Goal: Feedback & Contribution: Leave review/rating

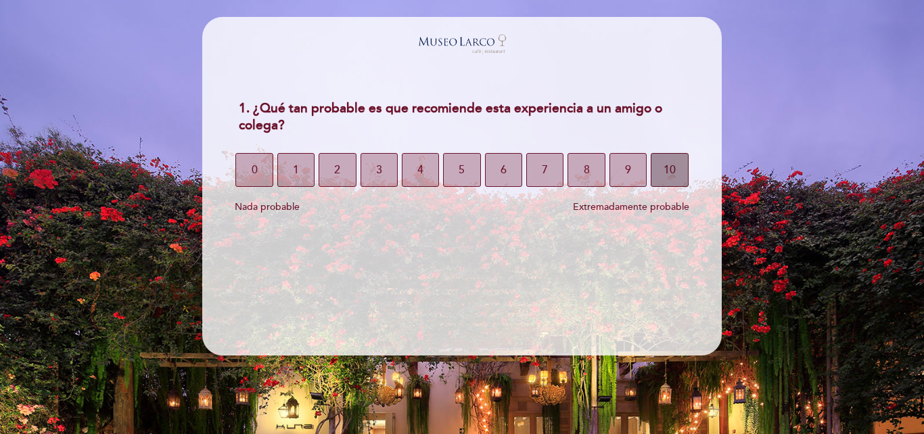
click at [676, 173] on button "10" at bounding box center [669, 170] width 37 height 34
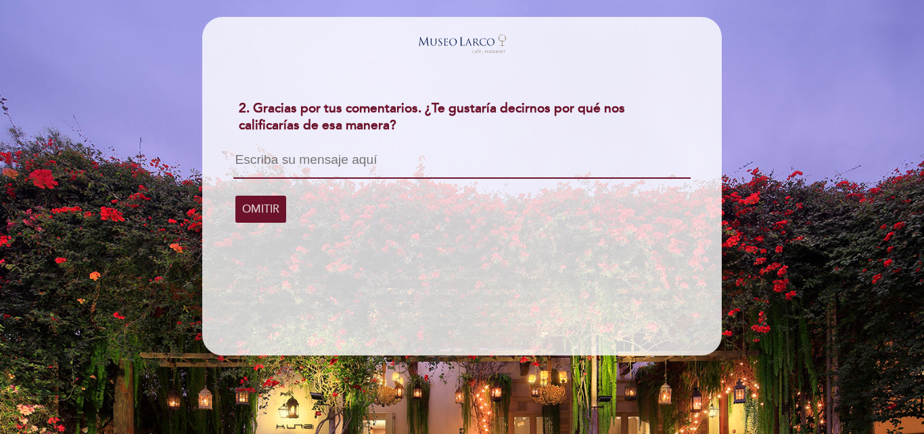
click at [294, 153] on textarea at bounding box center [461, 166] width 457 height 26
type textarea "Trato amable y la comida excelente"
click at [266, 208] on span "CONTINUAR" at bounding box center [274, 208] width 64 height 38
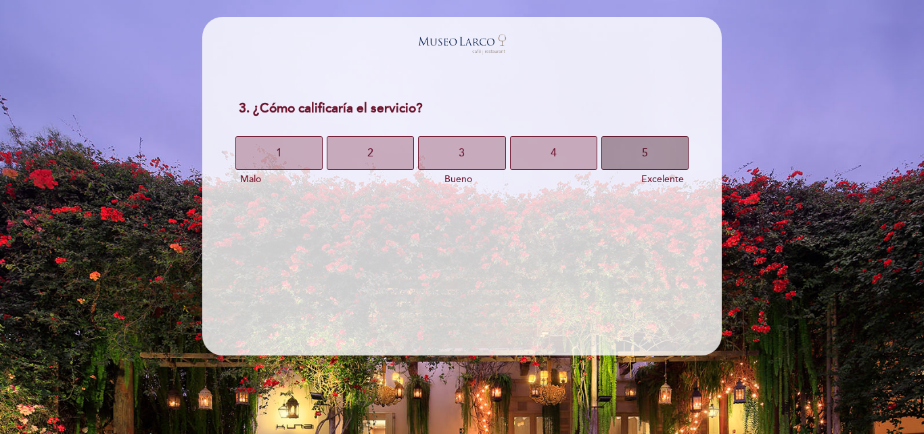
click at [629, 145] on button "5" at bounding box center [645, 153] width 87 height 34
click at [631, 145] on button "5" at bounding box center [645, 153] width 87 height 34
click at [631, 144] on button "5" at bounding box center [645, 153] width 87 height 34
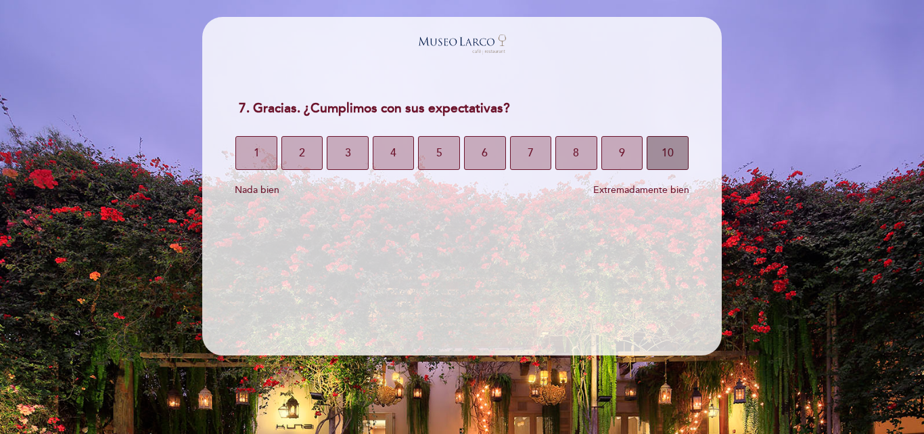
click at [662, 154] on span "10" at bounding box center [668, 153] width 12 height 38
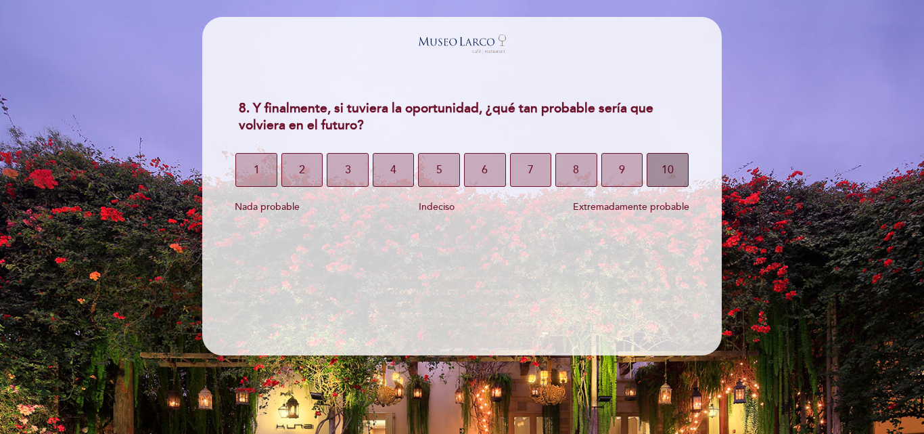
click at [668, 164] on span "10" at bounding box center [668, 170] width 12 height 38
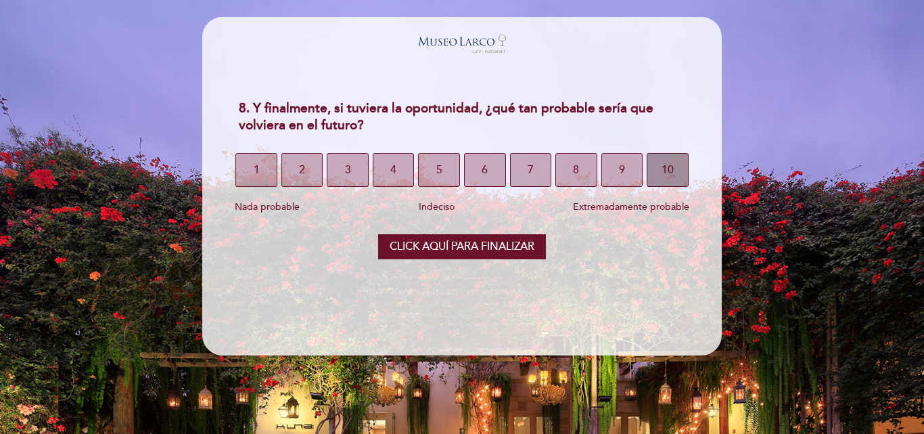
select select "es"
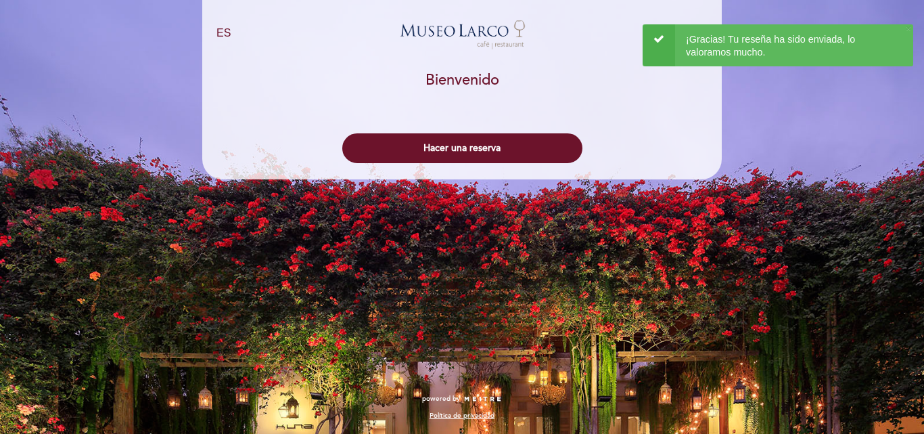
click at [785, 121] on div "EN ES PT [GEOGRAPHIC_DATA][PERSON_NAME] - Restaurant person [GEOGRAPHIC_DATA] […" at bounding box center [462, 217] width 924 height 434
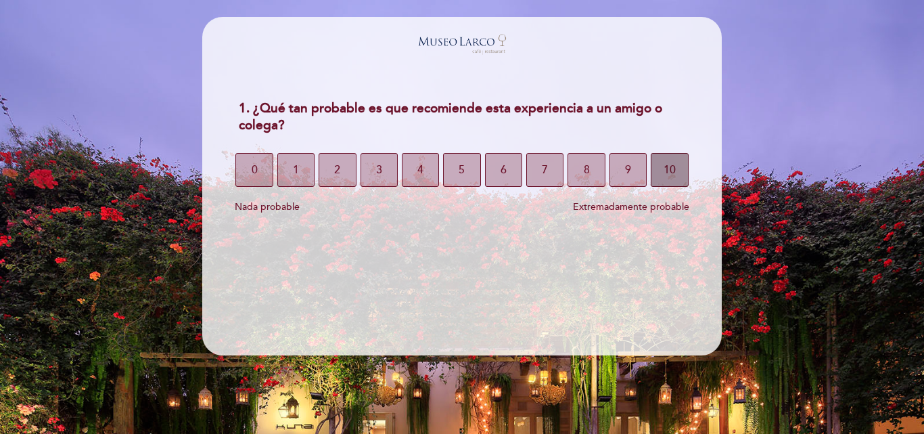
click at [673, 175] on span "10" at bounding box center [670, 170] width 12 height 38
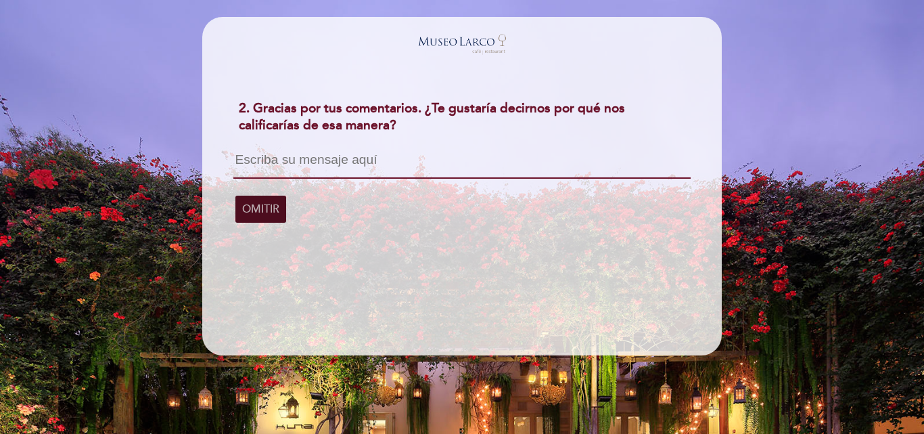
click at [258, 207] on span "OMITIR" at bounding box center [260, 209] width 37 height 38
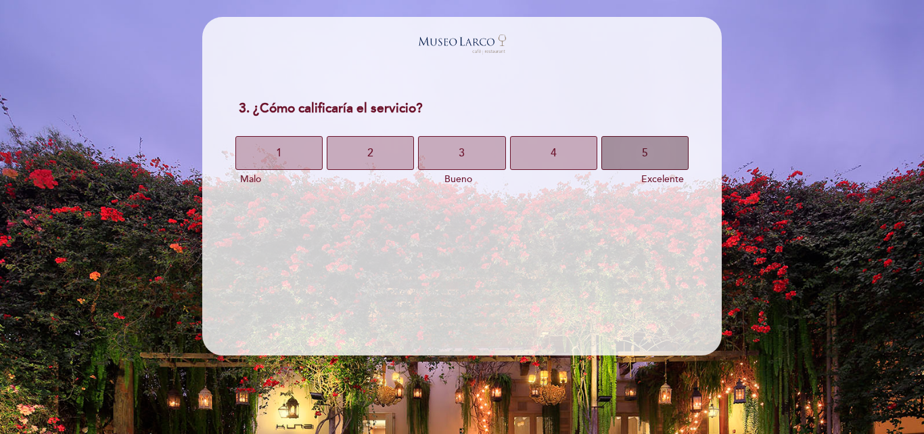
click at [662, 153] on button "5" at bounding box center [645, 153] width 87 height 34
click at [658, 154] on button "5" at bounding box center [645, 153] width 87 height 34
click at [657, 154] on button "5" at bounding box center [645, 153] width 87 height 34
